Goal: Find specific page/section: Find specific page/section

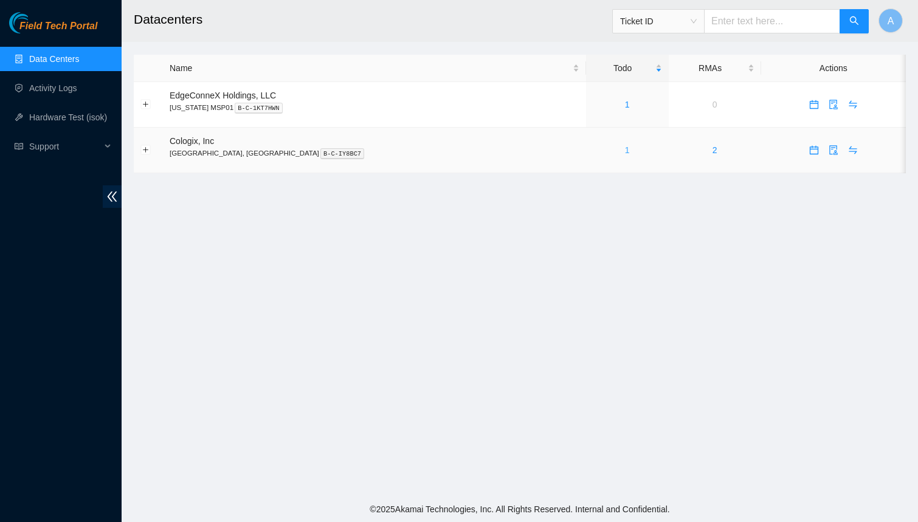
click at [625, 149] on link "1" at bounding box center [627, 150] width 5 height 10
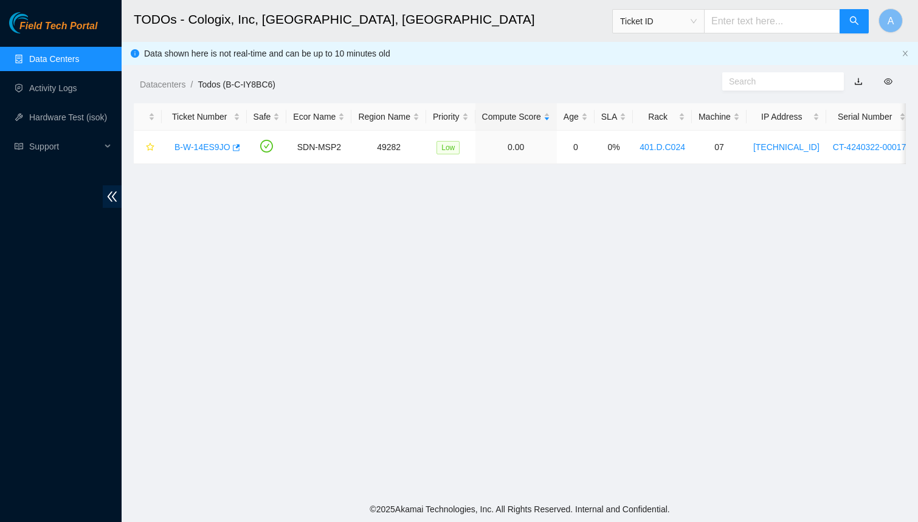
click at [58, 63] on link "Data Centers" at bounding box center [54, 59] width 50 height 10
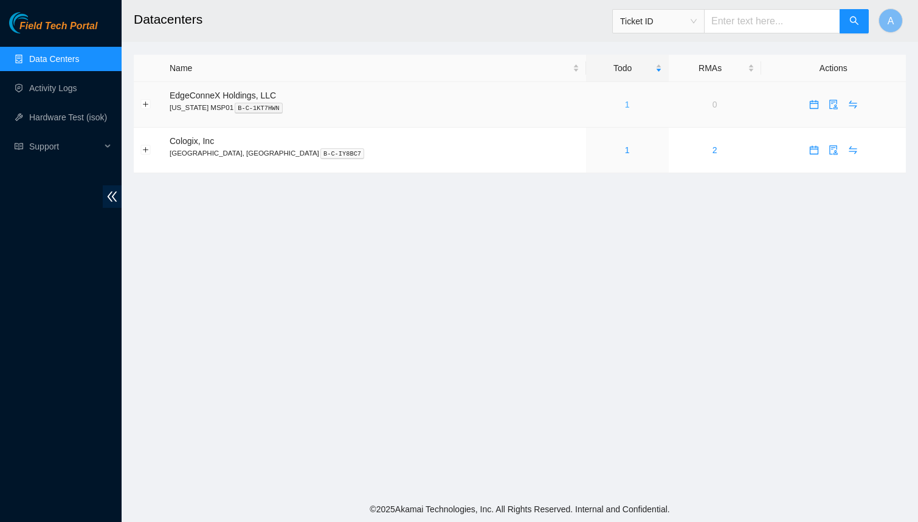
click at [625, 104] on link "1" at bounding box center [627, 105] width 5 height 10
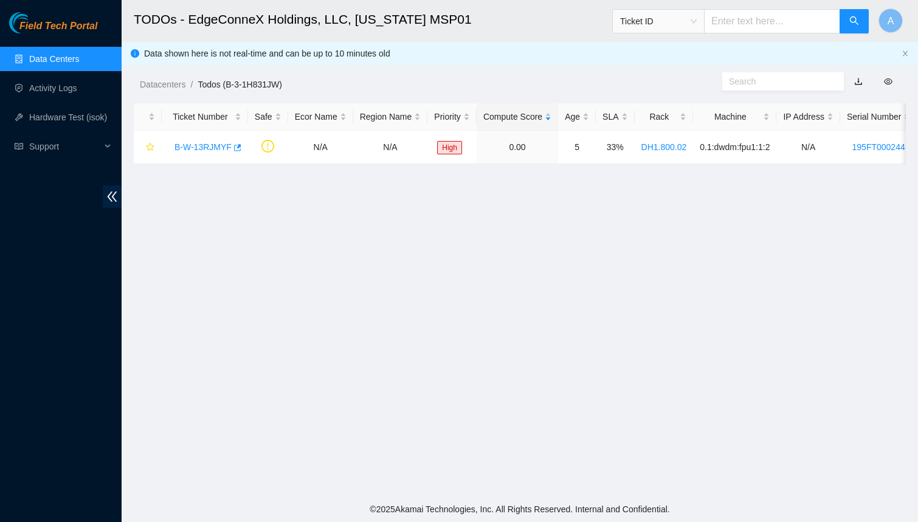
click at [50, 57] on link "Data Centers" at bounding box center [54, 59] width 50 height 10
